Goal: Book appointment/travel/reservation

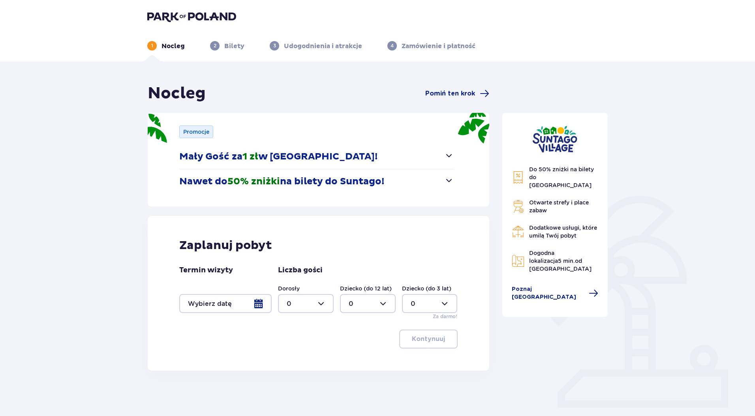
click at [257, 315] on div "Termin wizyty Liczba gości Dorosły 0 Dziecko (do 12 lat) 0 Dziecko (do 3 lat) 0…" at bounding box center [318, 293] width 278 height 54
click at [261, 304] on div at bounding box center [225, 303] width 92 height 19
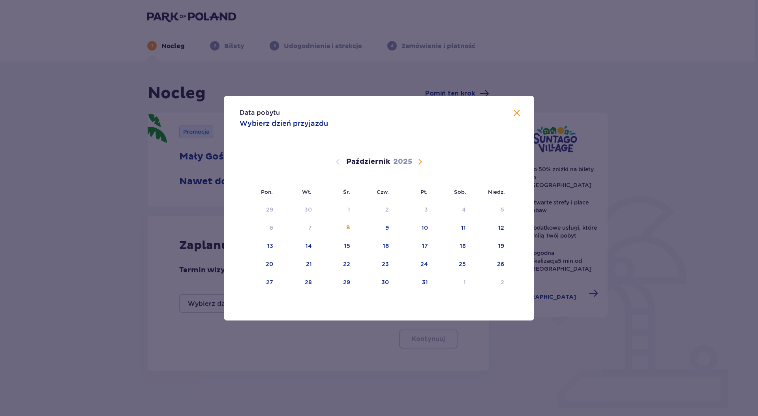
click at [516, 110] on span "Zamknij" at bounding box center [516, 113] width 9 height 9
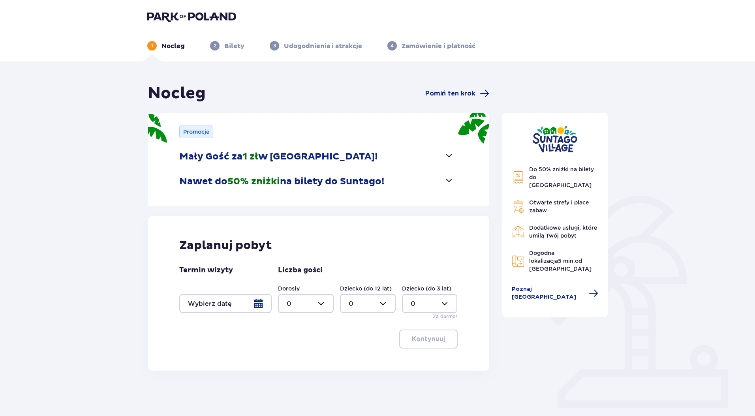
click at [358, 188] on button "Nawet do 50% zniżki na bilety do Suntago!" at bounding box center [316, 181] width 274 height 24
click at [236, 299] on div at bounding box center [225, 303] width 92 height 19
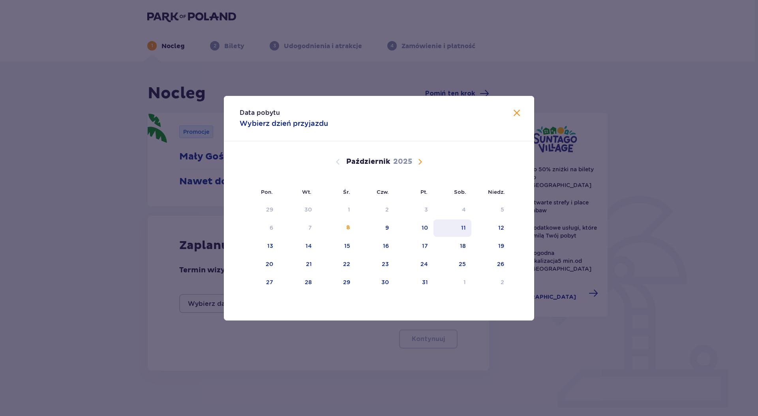
click at [462, 233] on div "11" at bounding box center [452, 228] width 38 height 17
click at [497, 233] on div "12" at bounding box center [490, 228] width 38 height 17
type input "11.10.25 - 12.10.25"
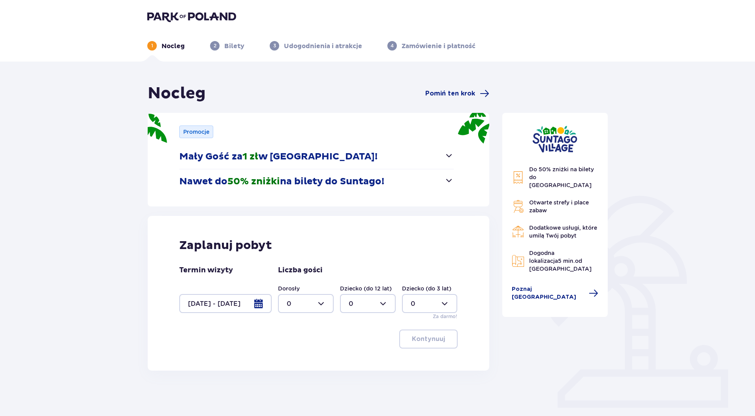
click at [290, 309] on div at bounding box center [306, 303] width 56 height 19
click at [302, 362] on div "2" at bounding box center [306, 360] width 38 height 9
type input "2"
click at [390, 308] on div at bounding box center [368, 303] width 56 height 19
click at [356, 341] on div "1" at bounding box center [368, 344] width 38 height 9
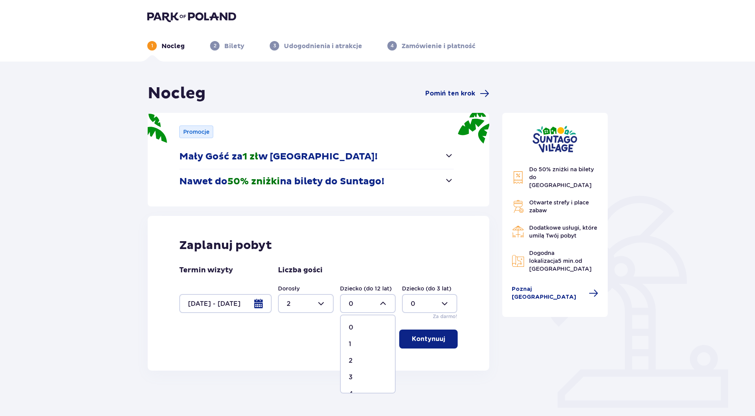
type input "1"
click at [435, 340] on p "Kontynuuj" at bounding box center [428, 339] width 33 height 9
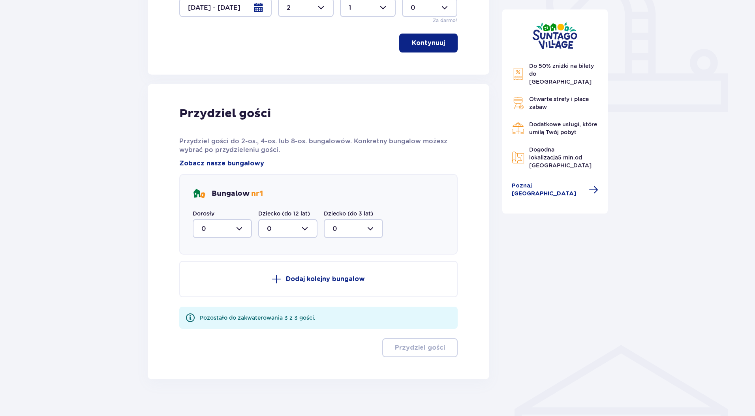
scroll to position [303, 0]
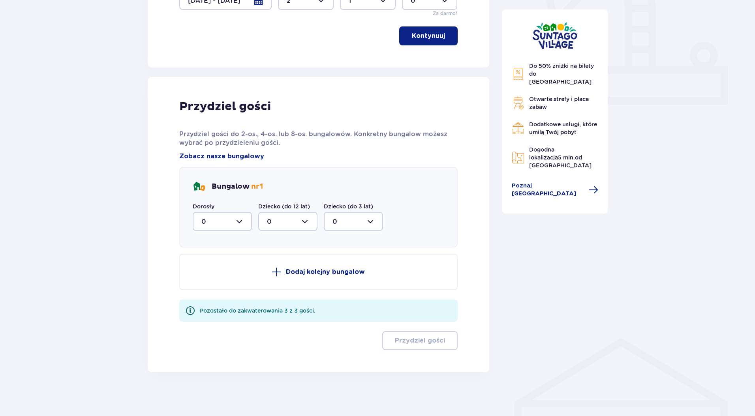
click at [235, 227] on div at bounding box center [222, 221] width 59 height 19
click at [208, 277] on div "2" at bounding box center [222, 278] width 42 height 9
type input "2"
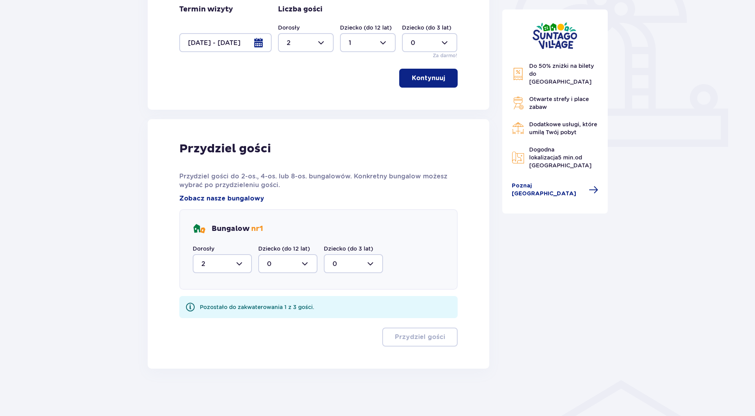
scroll to position [261, 0]
click at [303, 266] on div at bounding box center [287, 263] width 59 height 19
click at [281, 306] on div "1" at bounding box center [288, 304] width 42 height 9
type input "1"
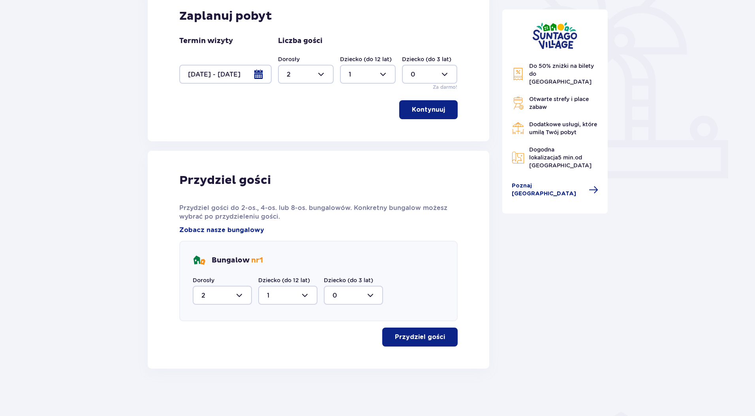
click at [419, 335] on p "Przydziel gości" at bounding box center [420, 337] width 50 height 9
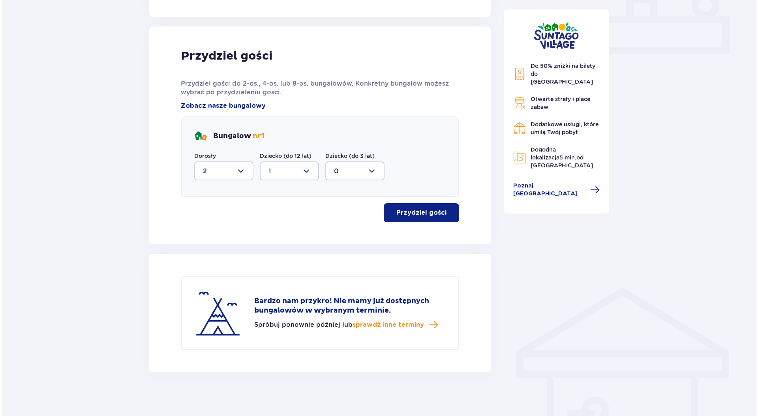
scroll to position [357, 0]
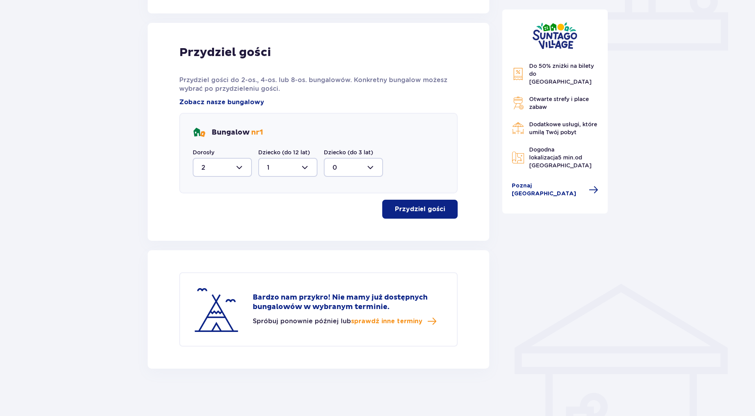
click at [377, 100] on div "Przydziel gości Przydziel gości do 2-os., 4-os. lub 8-os. bungalowów. Konkretny…" at bounding box center [318, 132] width 278 height 174
click at [244, 101] on span "Zobacz nasze bungalowy" at bounding box center [221, 102] width 85 height 9
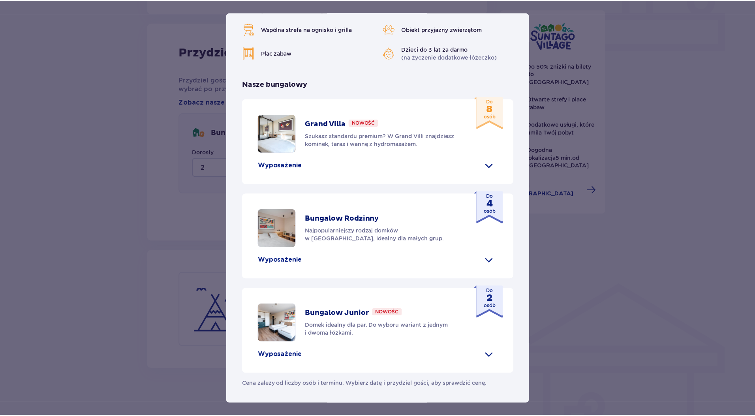
scroll to position [272, 0]
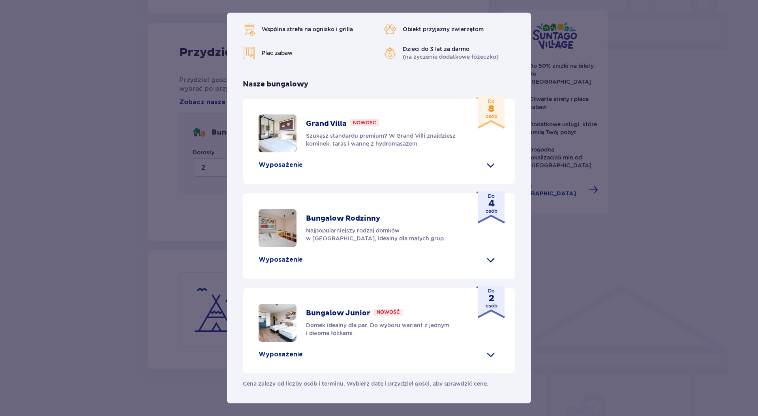
click at [131, 98] on div "Suntago Village Suntago Village to idealne miejsce dla fanów dobrej zabawy i tr…" at bounding box center [379, 208] width 758 height 416
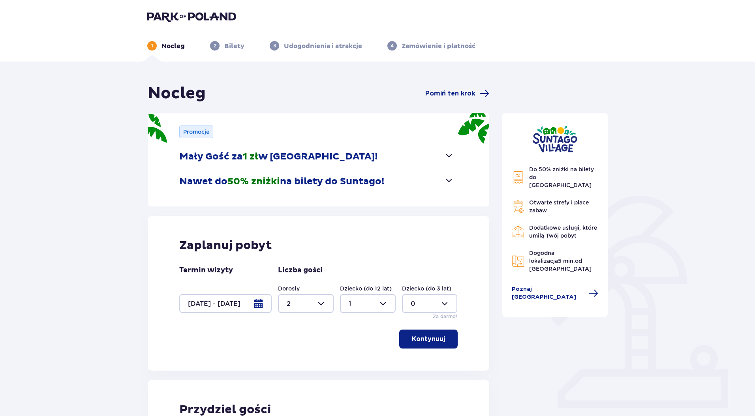
click at [259, 301] on div at bounding box center [225, 303] width 92 height 19
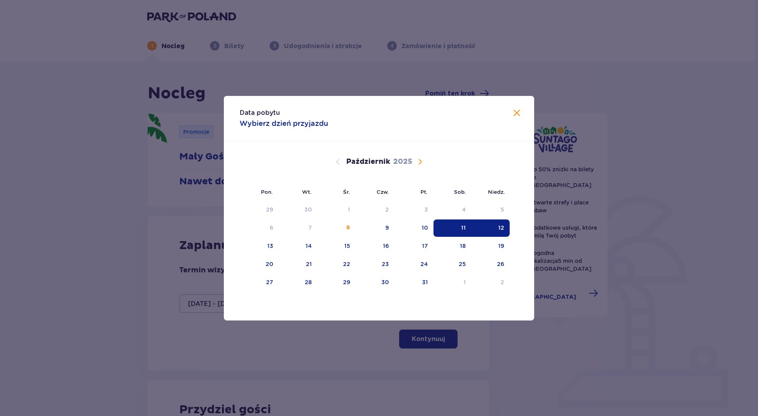
click at [465, 231] on div "11" at bounding box center [463, 228] width 5 height 8
click at [420, 234] on div "10" at bounding box center [413, 228] width 39 height 17
click at [465, 234] on div "11" at bounding box center [452, 228] width 38 height 17
type input "10.10.25 - 11.10.25"
type input "0"
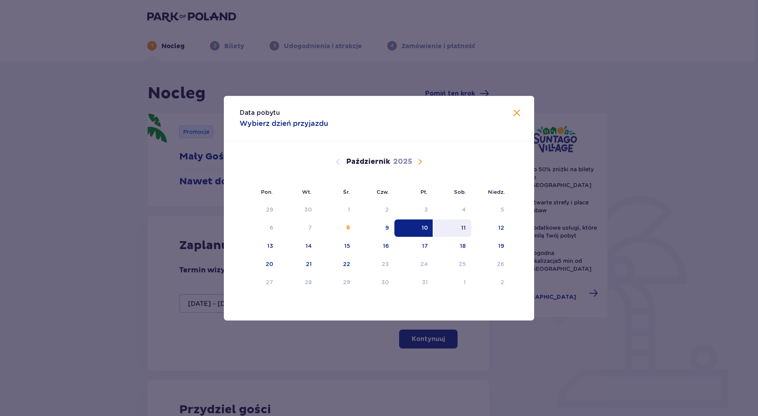
type input "0"
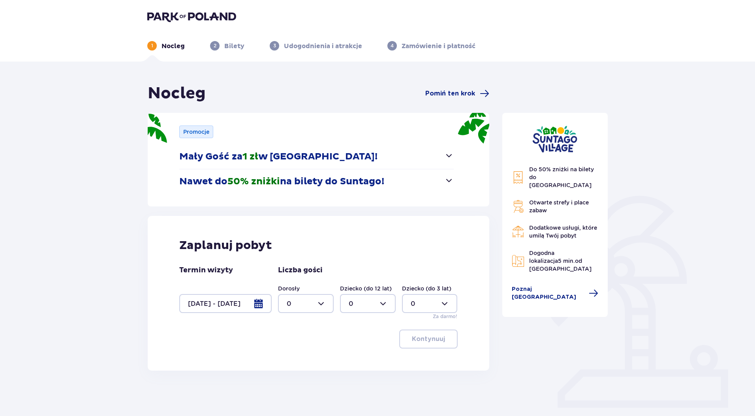
click at [325, 306] on div at bounding box center [306, 303] width 56 height 19
click at [294, 360] on div "2" at bounding box center [306, 360] width 38 height 9
type input "2"
click at [383, 304] on div at bounding box center [368, 303] width 56 height 19
click at [356, 342] on div "1" at bounding box center [368, 344] width 38 height 9
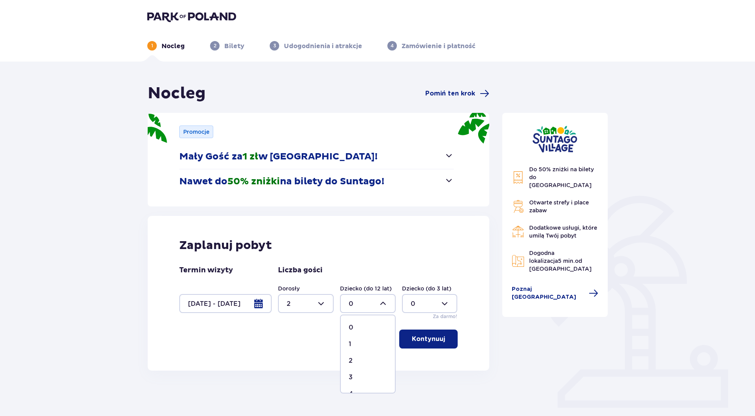
type input "1"
click at [437, 349] on div "Zaplanuj pobyt Termin wizyty 10.10.25 - 11.10.25 Liczba gości Dorosły 2 Dziecko…" at bounding box center [318, 293] width 341 height 155
click at [436, 340] on p "Kontynuuj" at bounding box center [428, 339] width 33 height 9
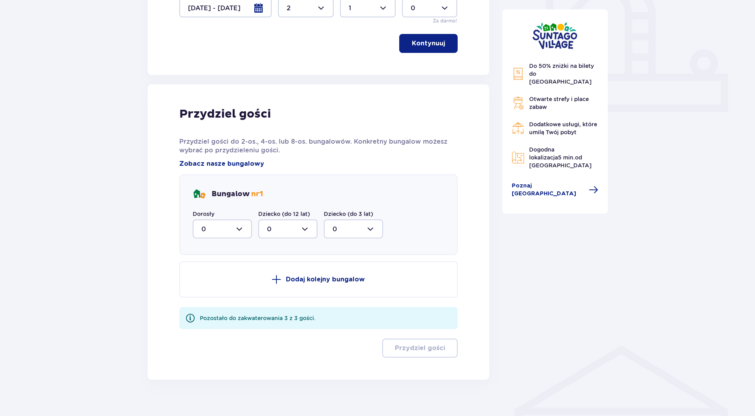
scroll to position [307, 0]
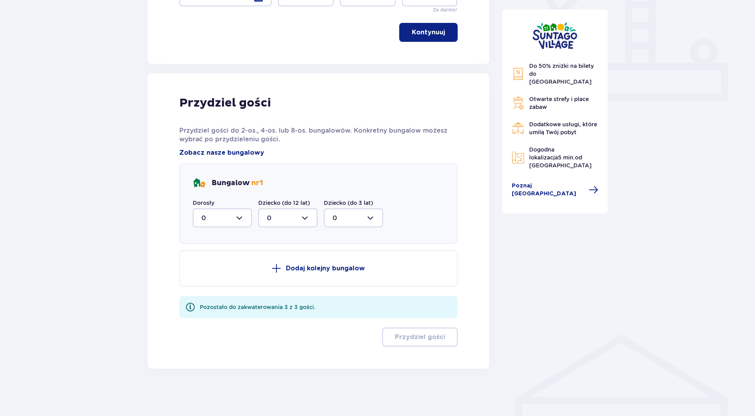
click at [236, 220] on div at bounding box center [222, 217] width 59 height 19
click at [209, 283] on span "2" at bounding box center [222, 275] width 58 height 17
type input "2"
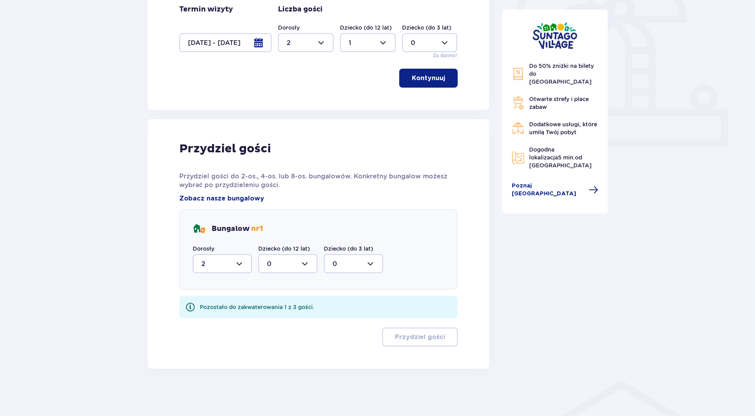
click at [311, 260] on div at bounding box center [287, 263] width 59 height 19
drag, startPoint x: 268, startPoint y: 302, endPoint x: 282, endPoint y: 306, distance: 14.8
click at [268, 303] on p "1" at bounding box center [268, 304] width 2 height 9
type input "1"
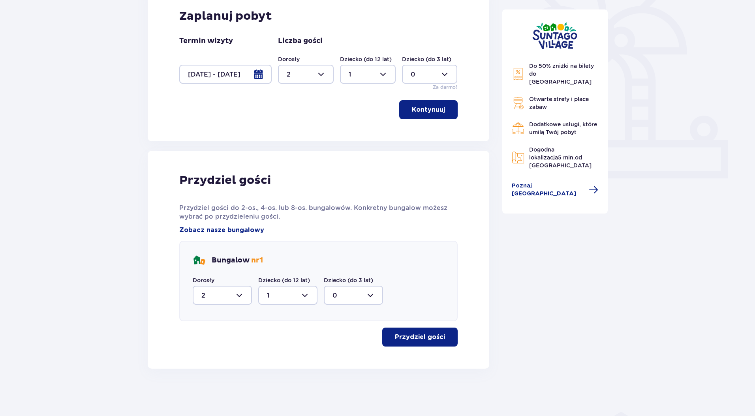
scroll to position [229, 0]
click at [456, 346] on div "Przydziel gości" at bounding box center [318, 337] width 278 height 19
click at [428, 338] on p "Przydziel gości" at bounding box center [420, 337] width 50 height 9
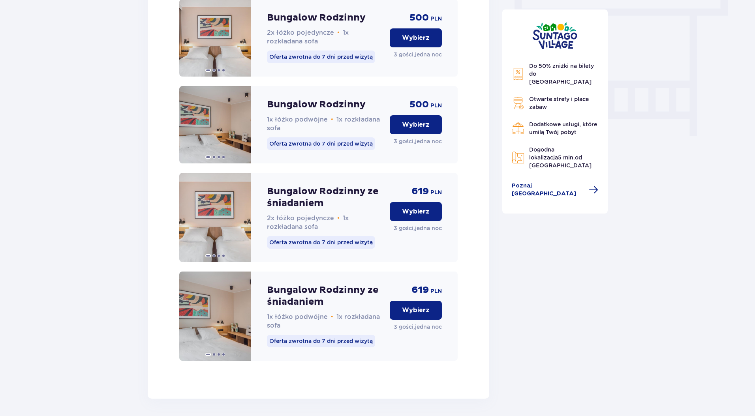
scroll to position [754, 0]
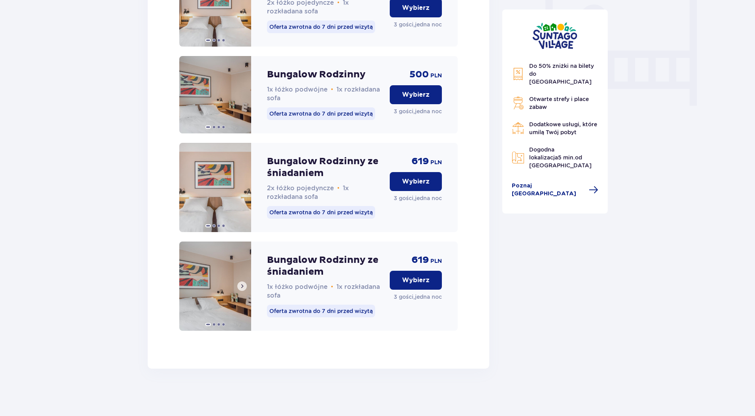
click at [225, 287] on img at bounding box center [215, 286] width 72 height 89
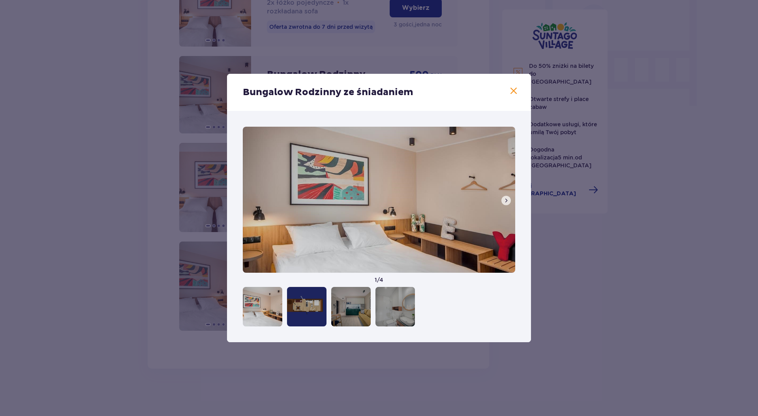
click at [503, 201] on span at bounding box center [506, 200] width 6 height 6
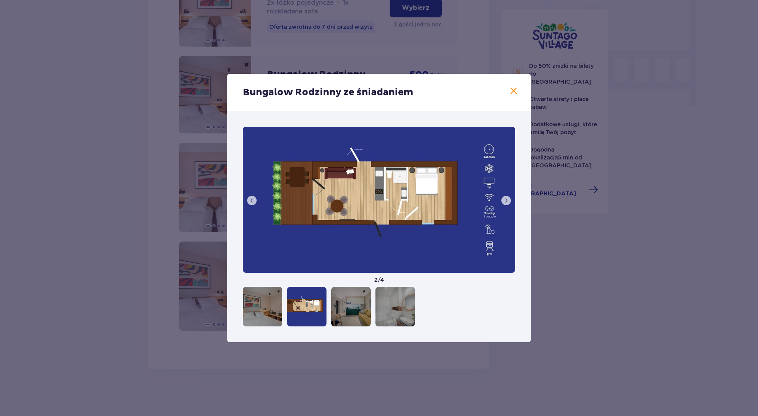
click at [503, 201] on span at bounding box center [506, 200] width 6 height 6
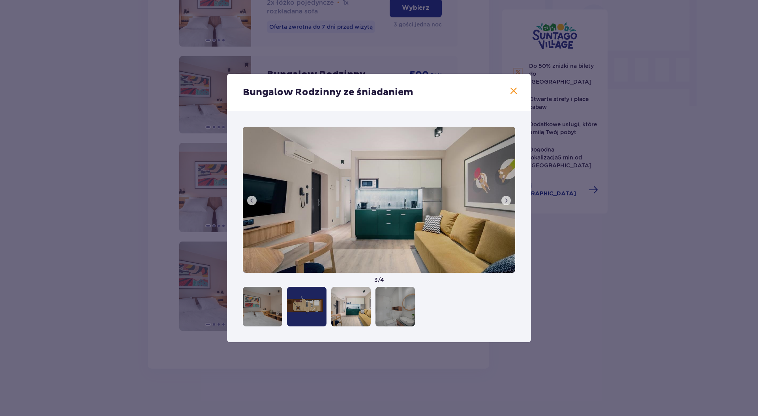
click at [503, 201] on span at bounding box center [506, 200] width 6 height 6
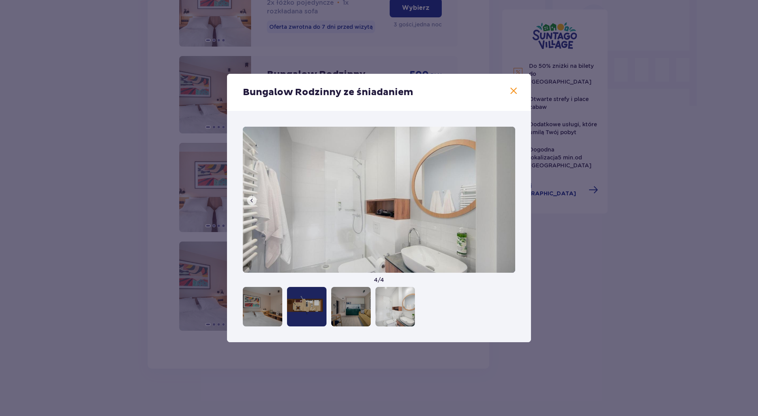
click at [503, 201] on img at bounding box center [379, 200] width 272 height 146
click at [516, 85] on div "Bungalow Rodzinny ze śniadaniem" at bounding box center [379, 92] width 304 height 37
click at [516, 91] on span at bounding box center [513, 90] width 9 height 9
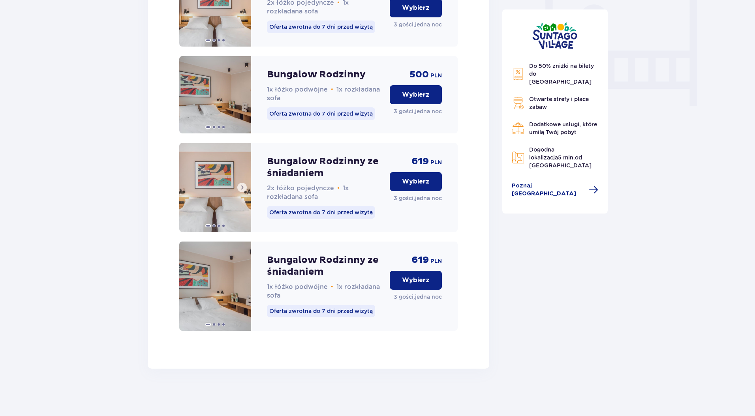
click at [206, 201] on img at bounding box center [215, 187] width 72 height 89
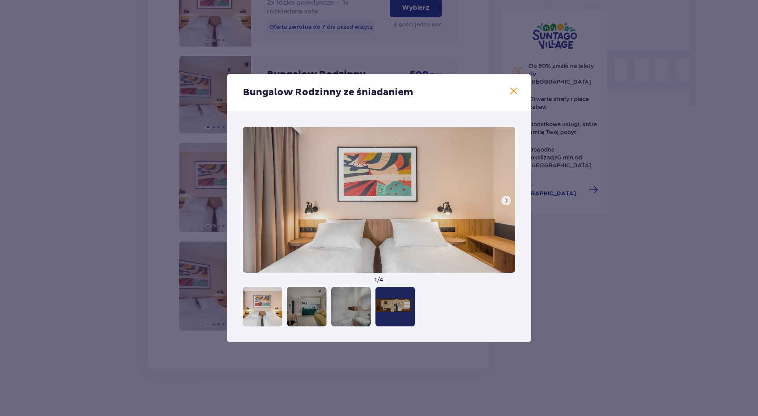
click at [501, 200] on button at bounding box center [505, 200] width 9 height 9
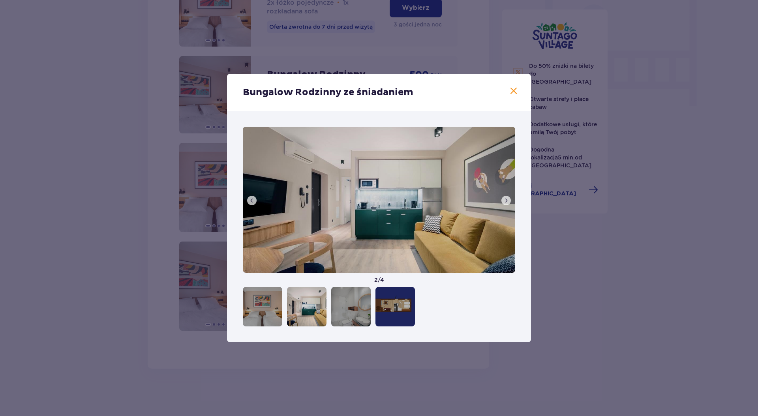
click at [504, 200] on span at bounding box center [506, 200] width 6 height 6
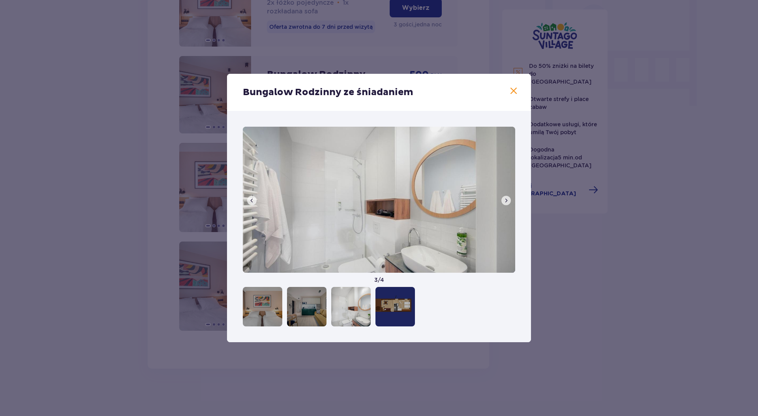
click at [515, 94] on span at bounding box center [513, 90] width 9 height 9
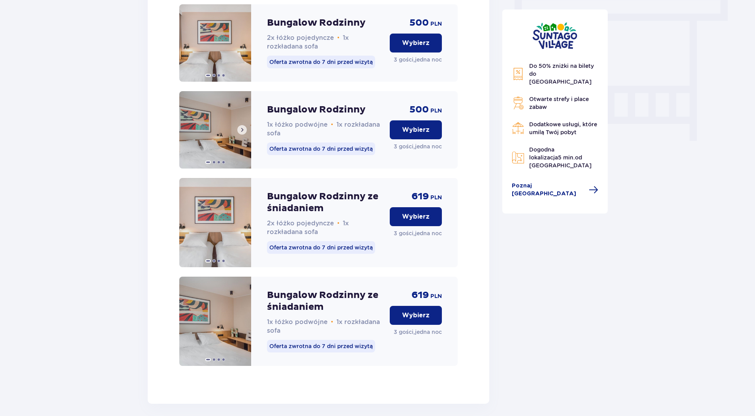
scroll to position [701, 0]
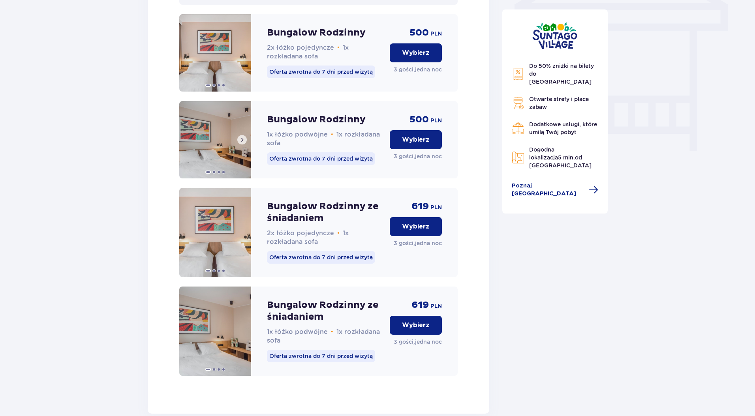
click at [203, 150] on img at bounding box center [215, 139] width 72 height 77
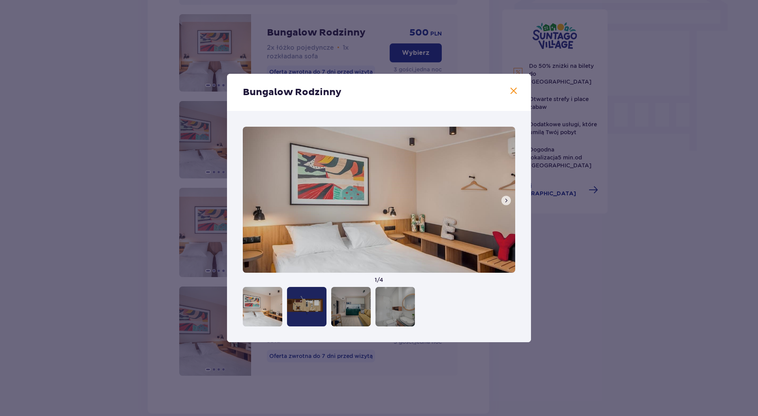
click at [507, 204] on button at bounding box center [505, 200] width 9 height 9
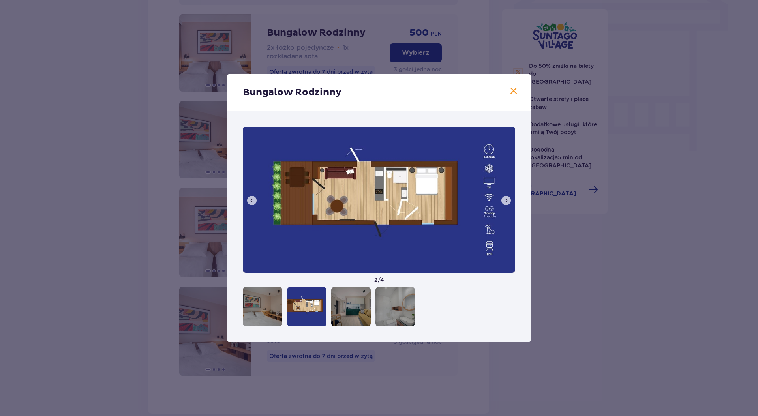
click at [507, 204] on button at bounding box center [505, 200] width 9 height 9
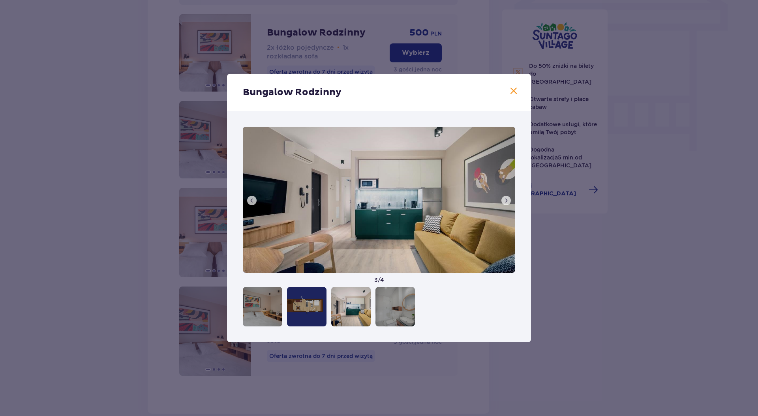
click at [521, 88] on div "Bungalow Rodzinny" at bounding box center [379, 92] width 304 height 37
click at [518, 89] on span at bounding box center [513, 90] width 9 height 9
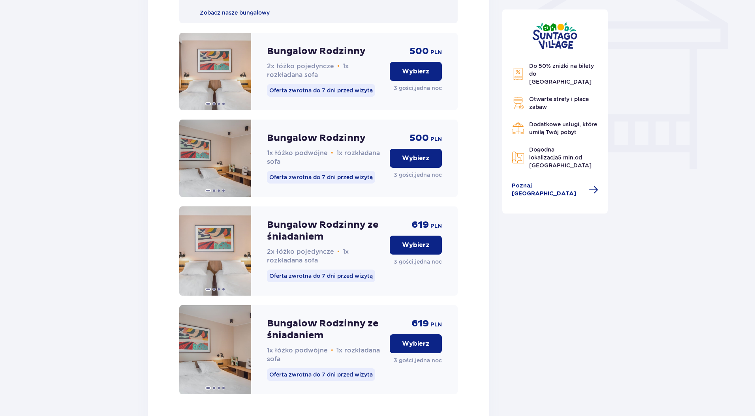
scroll to position [644, 0]
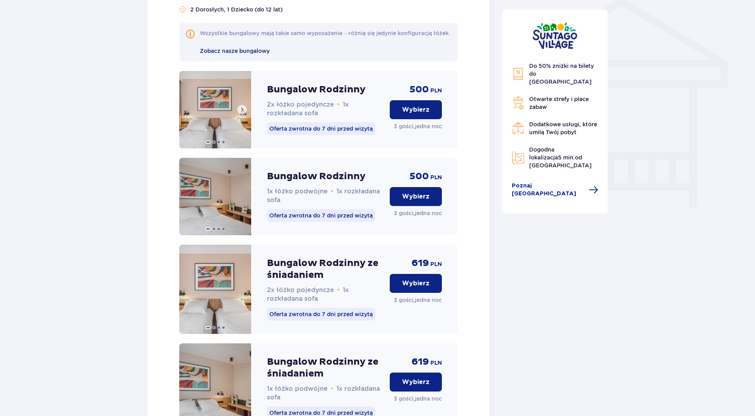
click at [214, 115] on img at bounding box center [215, 109] width 72 height 77
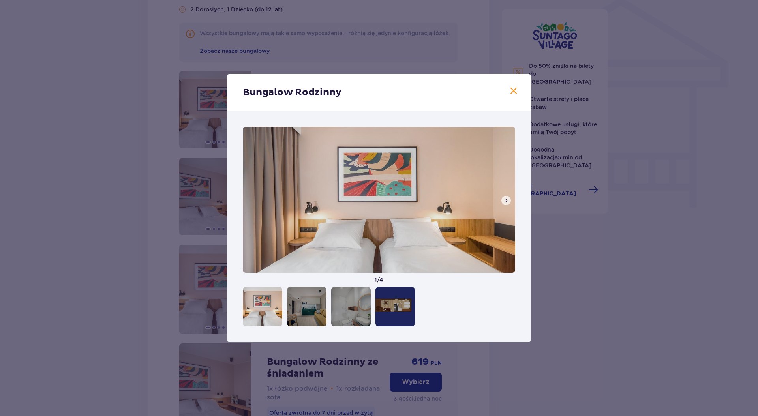
click at [510, 200] on button at bounding box center [505, 200] width 9 height 9
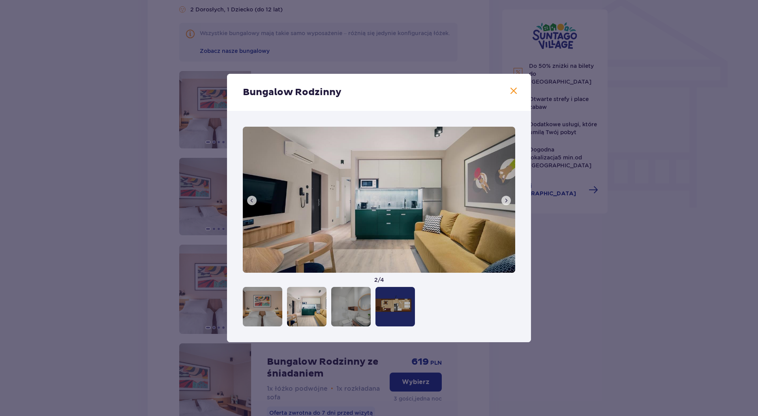
click at [510, 200] on button at bounding box center [505, 200] width 9 height 9
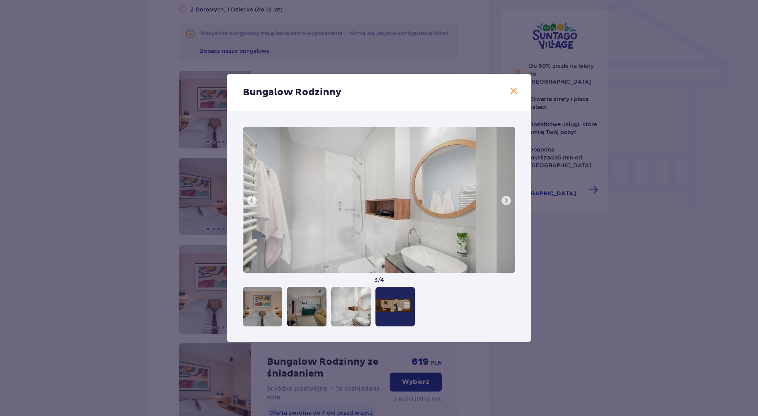
click at [511, 83] on div "Bungalow Rodzinny" at bounding box center [379, 92] width 304 height 37
click at [518, 90] on span at bounding box center [513, 90] width 9 height 9
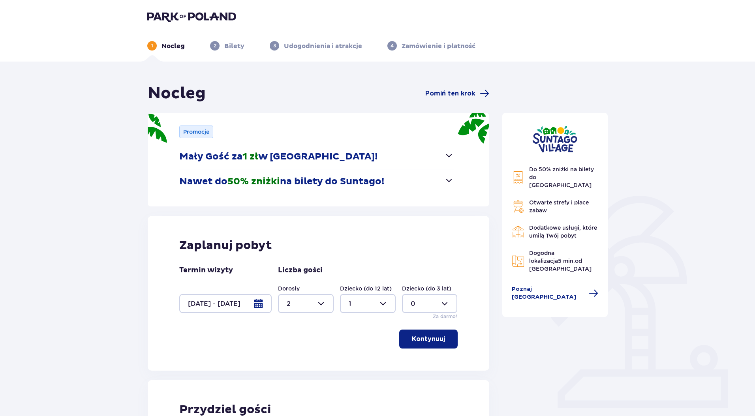
click at [384, 184] on p "Nawet do 50% zniżki na bilety do Suntago!" at bounding box center [281, 182] width 205 height 12
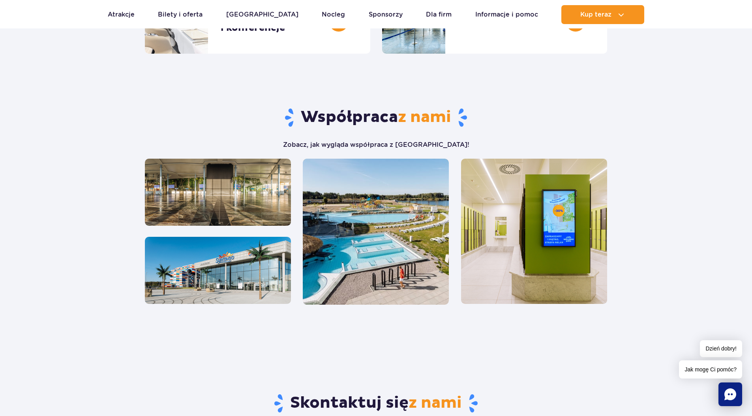
scroll to position [362, 0]
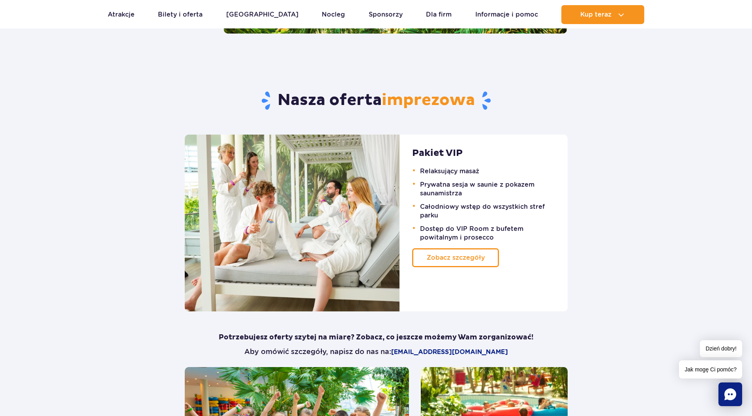
scroll to position [502, 0]
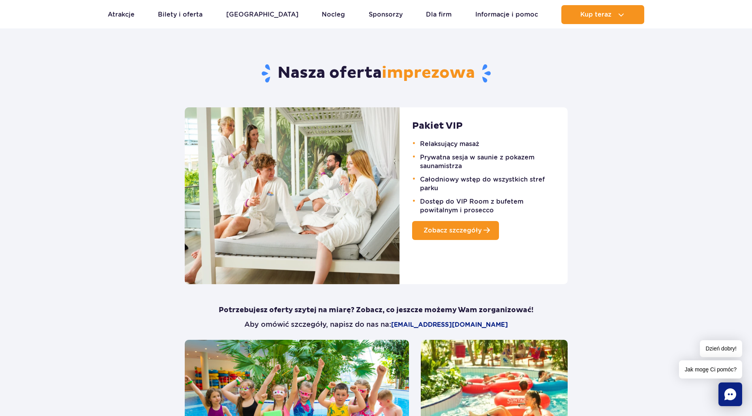
click at [467, 227] on span "Zobacz szczegóły" at bounding box center [453, 231] width 58 height 8
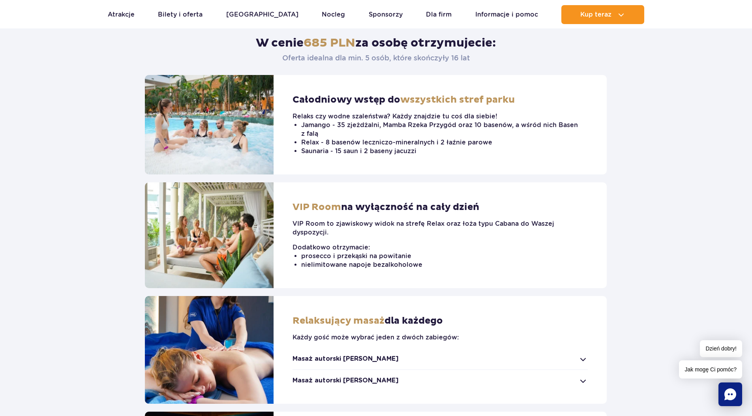
scroll to position [373, 0]
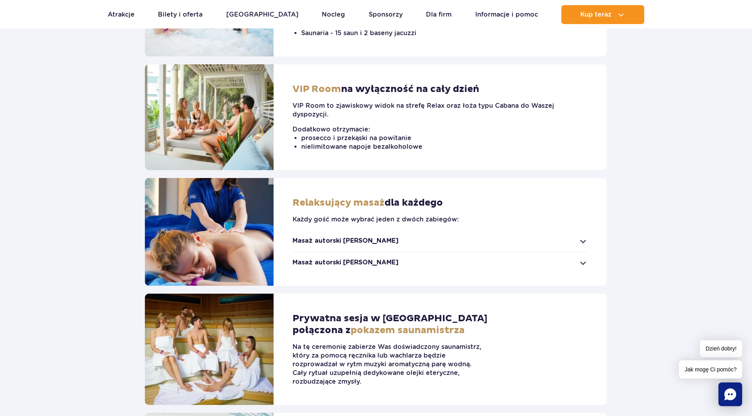
click at [450, 239] on div "Masaż autorski [PERSON_NAME]" at bounding box center [440, 240] width 295 height 9
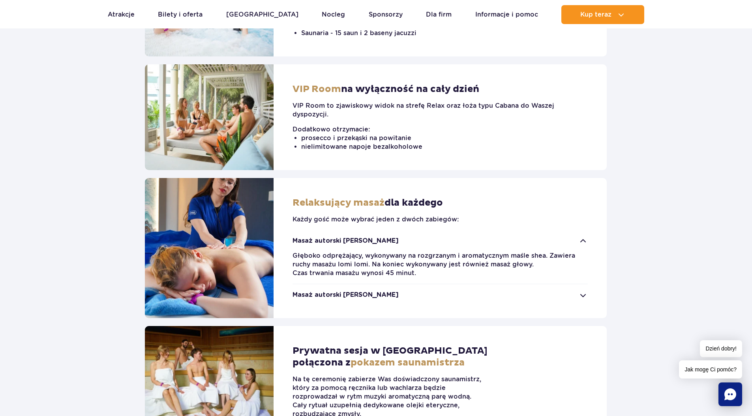
click at [395, 291] on div "Masaż autorski [PERSON_NAME]" at bounding box center [440, 295] width 295 height 9
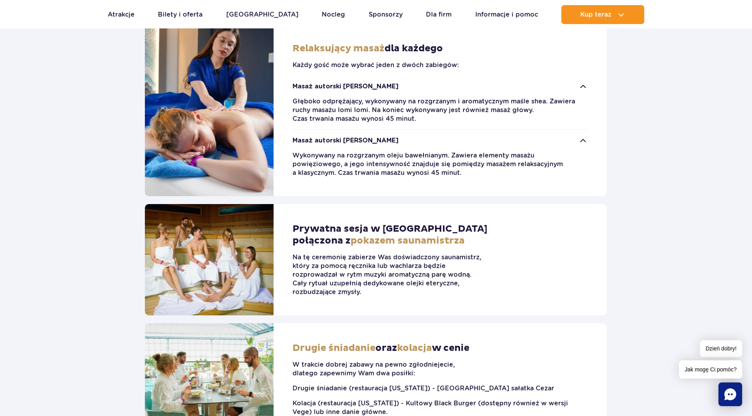
scroll to position [529, 0]
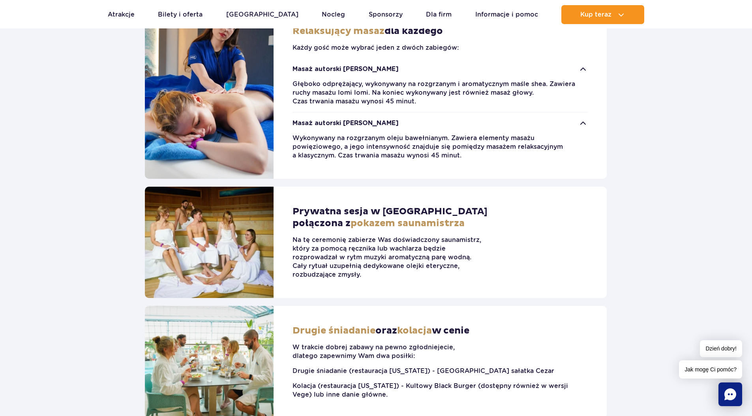
click at [394, 292] on div "Prywatna sesja w [GEOGRAPHIC_DATA] połączona z pokazem saunamistrza Na tę cerem…" at bounding box center [392, 242] width 237 height 111
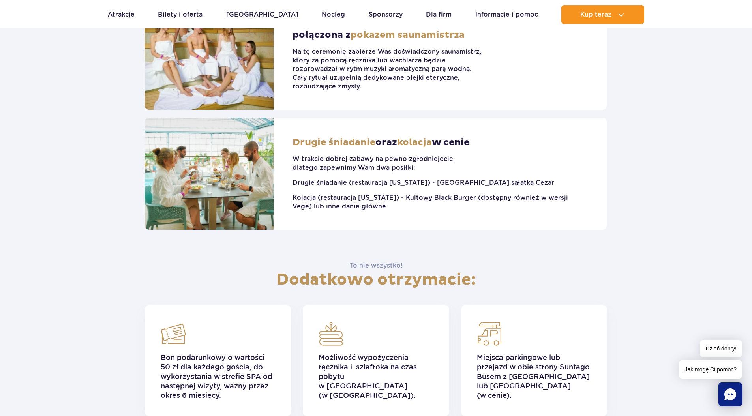
scroll to position [771, 0]
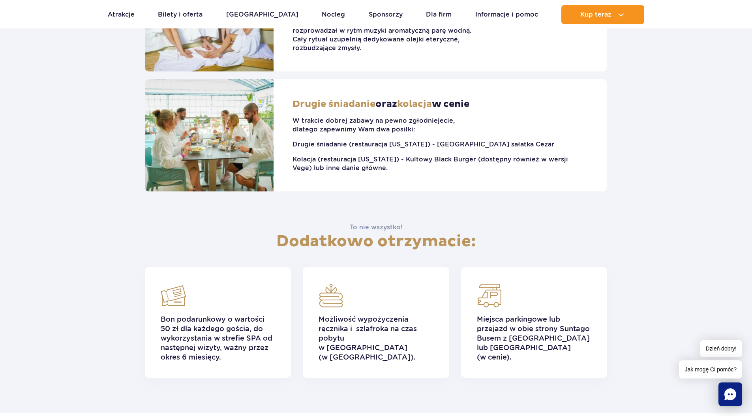
click at [356, 278] on div "Możliwość wypożyczenia ręcznika i szlafroka na czas pobytu w [GEOGRAPHIC_DATA] …" at bounding box center [376, 322] width 146 height 111
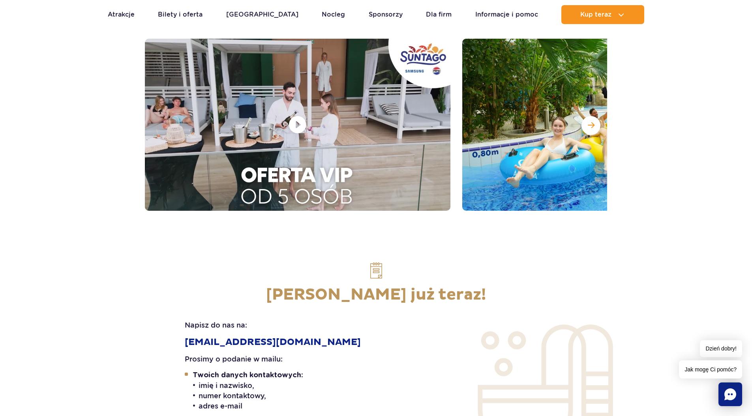
scroll to position [1175, 0]
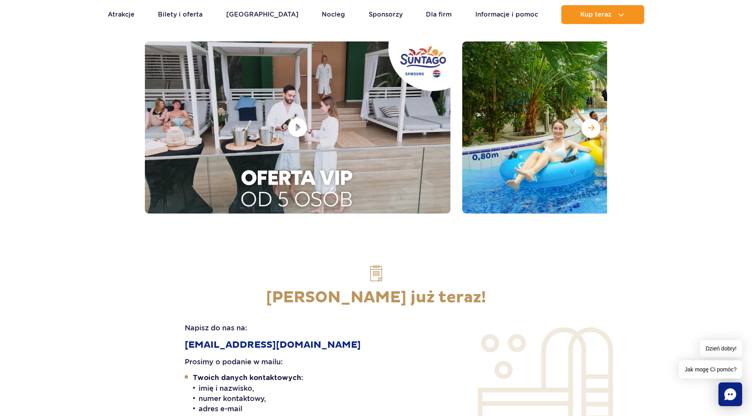
click at [289, 119] on div at bounding box center [298, 127] width 306 height 172
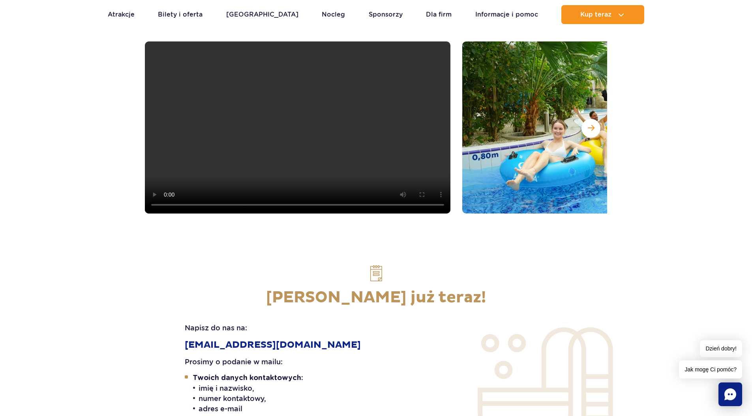
click at [334, 138] on video at bounding box center [298, 127] width 306 height 172
click at [298, 102] on video at bounding box center [298, 127] width 306 height 172
